Goal: Information Seeking & Learning: Learn about a topic

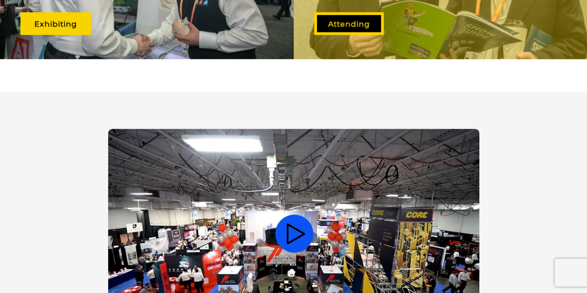
scroll to position [464, 0]
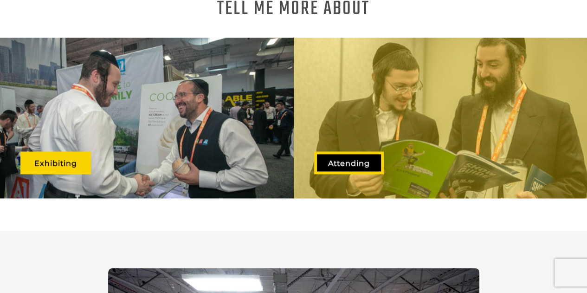
click at [353, 156] on link "Attending" at bounding box center [349, 162] width 70 height 23
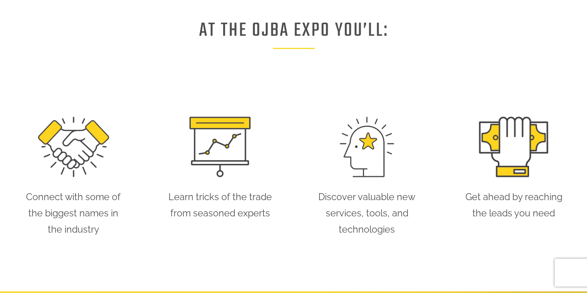
scroll to position [325, 0]
